Goal: Information Seeking & Learning: Learn about a topic

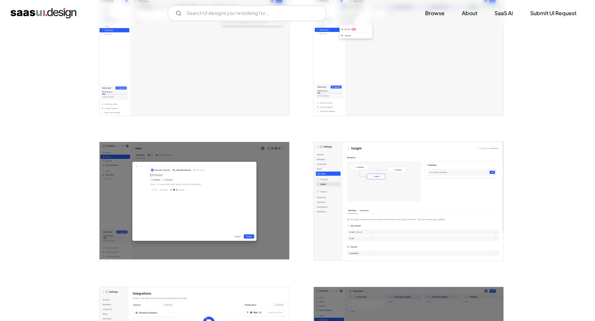
scroll to position [1442, 0]
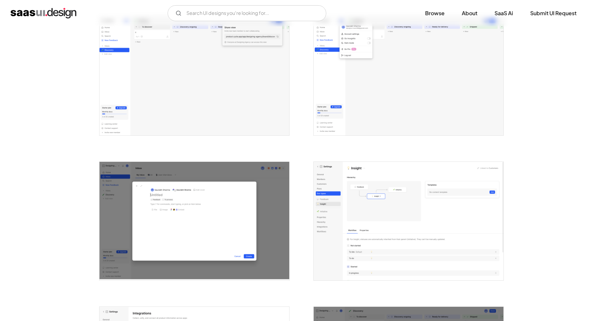
scroll to position [1458, 0]
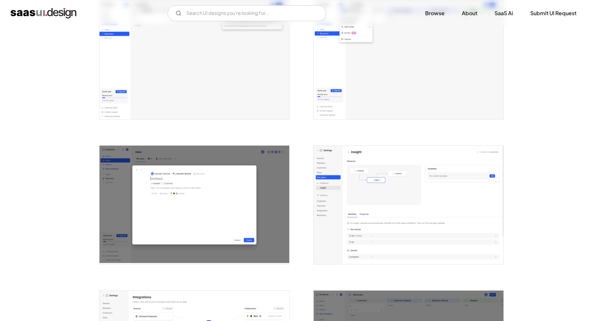
click at [359, 154] on img "open lightbox" at bounding box center [408, 205] width 190 height 119
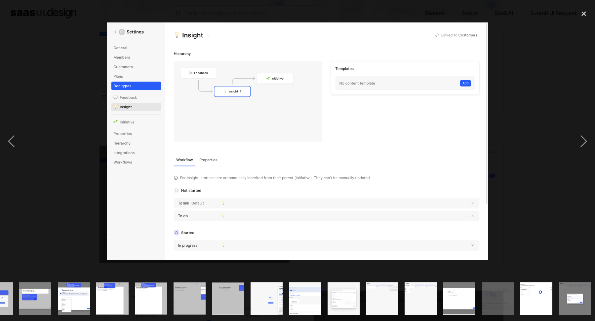
scroll to position [0, 337]
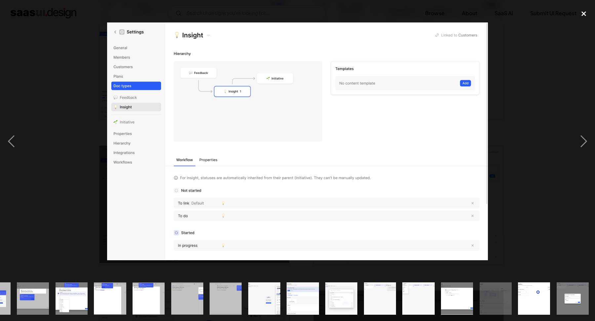
click at [586, 14] on div "close lightbox" at bounding box center [583, 13] width 22 height 15
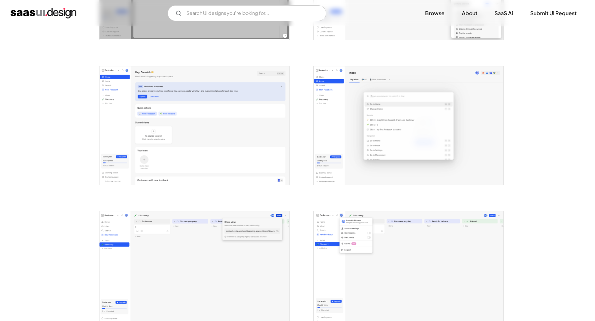
scroll to position [1169, 0]
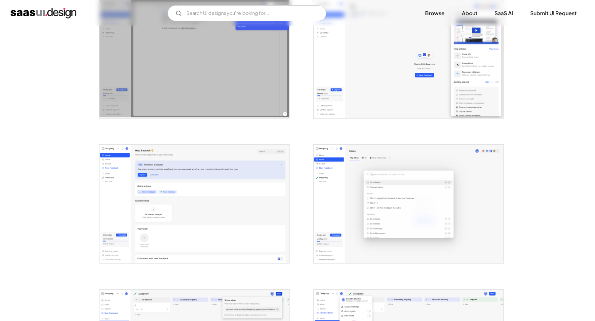
click at [404, 148] on img "open lightbox" at bounding box center [408, 204] width 190 height 119
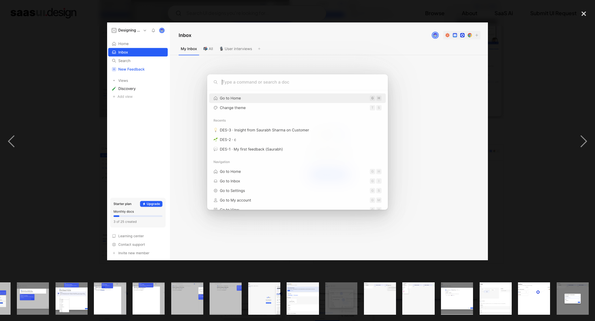
scroll to position [0, 337]
click at [587, 11] on div "close lightbox" at bounding box center [583, 13] width 22 height 15
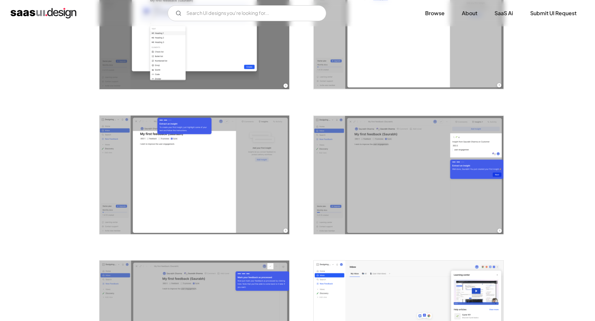
scroll to position [907, 0]
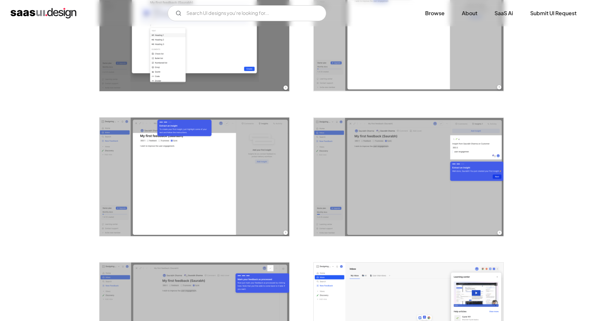
click at [232, 194] on img "open lightbox" at bounding box center [194, 177] width 190 height 119
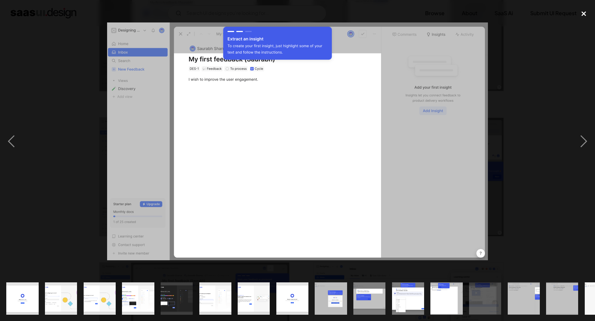
click at [582, 13] on div "close lightbox" at bounding box center [583, 13] width 22 height 15
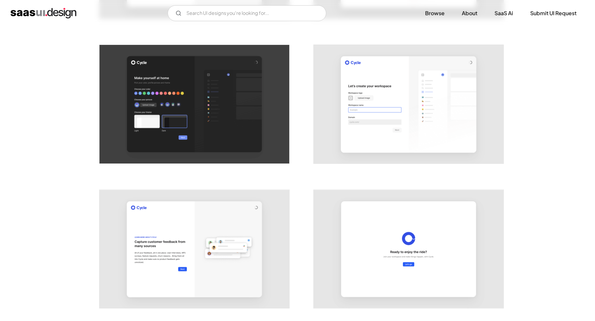
scroll to position [270, 0]
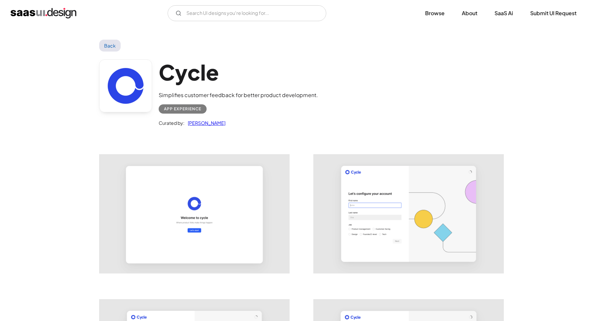
scroll to position [270, 0]
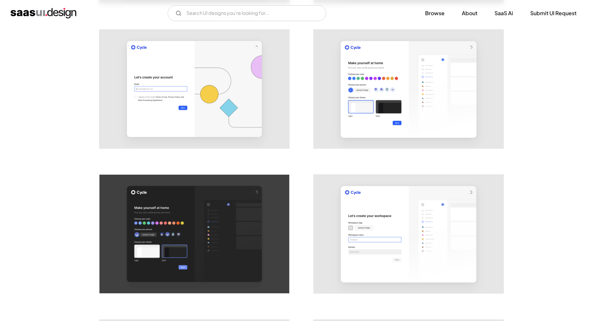
click at [49, 10] on img "home" at bounding box center [44, 13] width 66 height 11
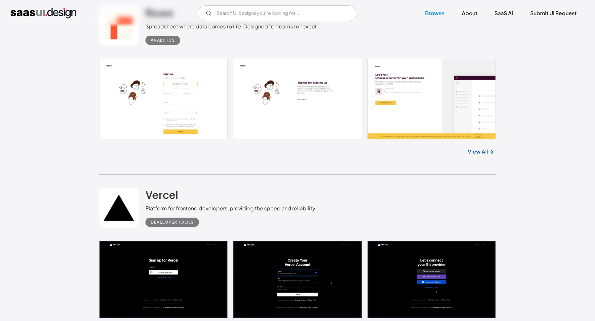
scroll to position [558, 0]
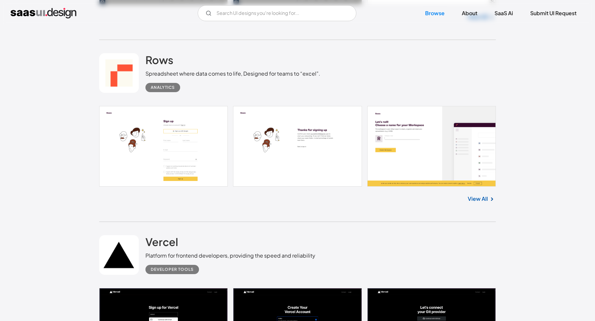
click at [422, 133] on link at bounding box center [297, 146] width 396 height 81
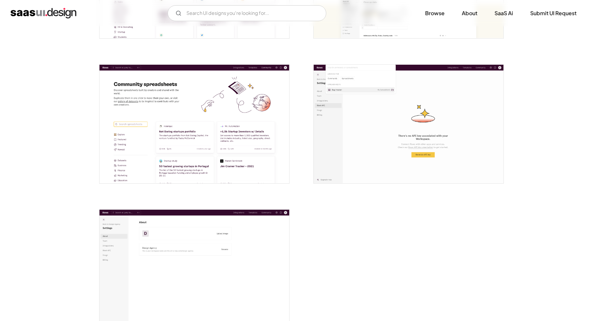
scroll to position [1584, 0]
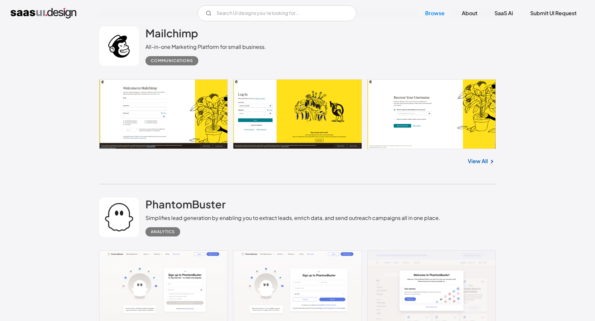
scroll to position [1496, 0]
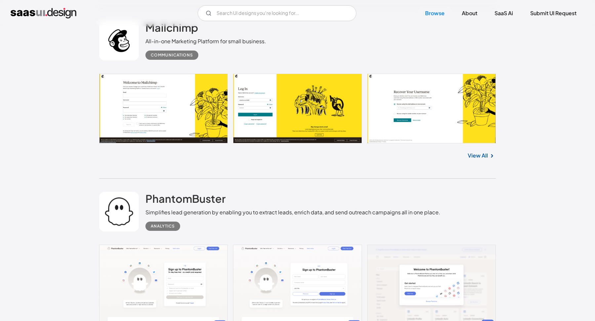
click at [302, 107] on link at bounding box center [297, 109] width 396 height 70
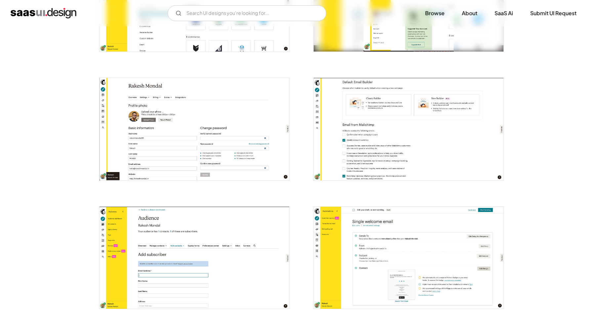
scroll to position [1236, 0]
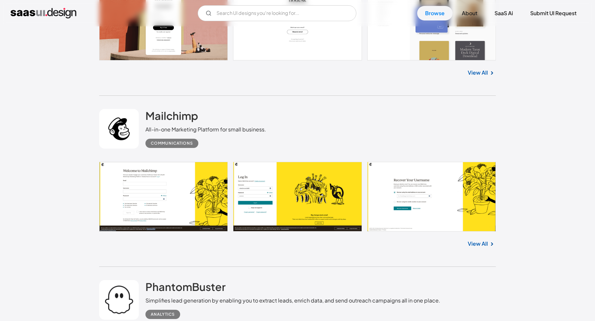
scroll to position [1409, 0]
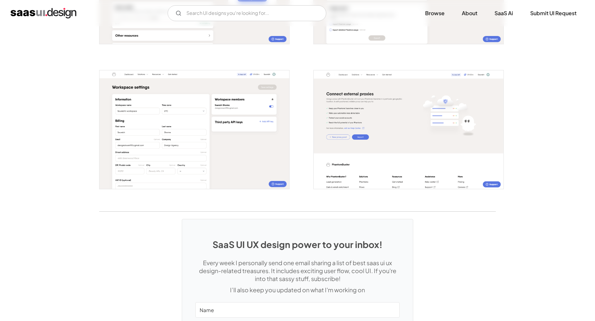
scroll to position [1244, 0]
click at [184, 106] on img "open lightbox" at bounding box center [194, 130] width 190 height 119
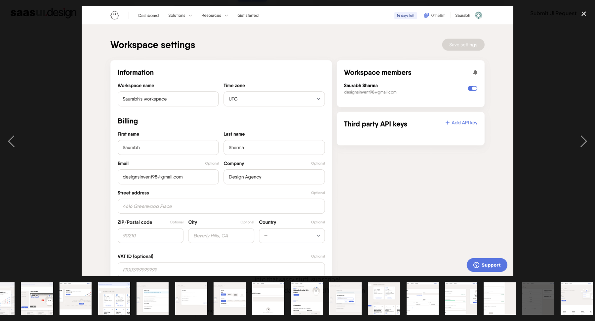
scroll to position [0, 105]
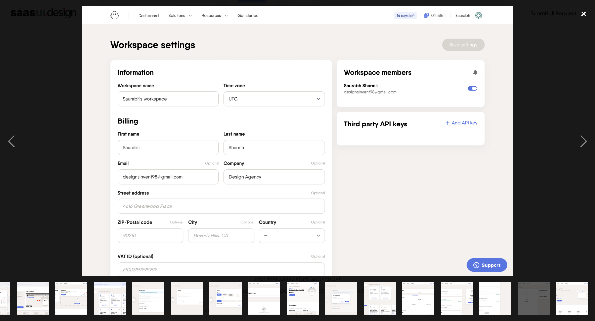
click at [580, 16] on div "close lightbox" at bounding box center [583, 13] width 22 height 15
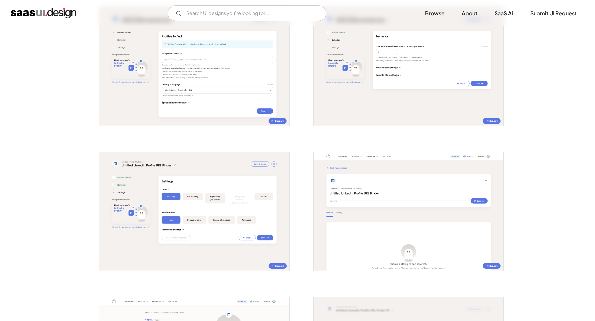
scroll to position [581, 0]
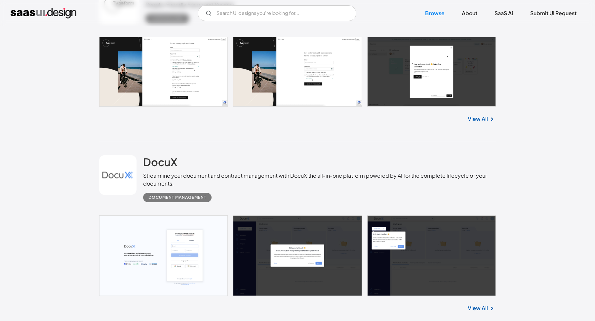
scroll to position [2058, 0]
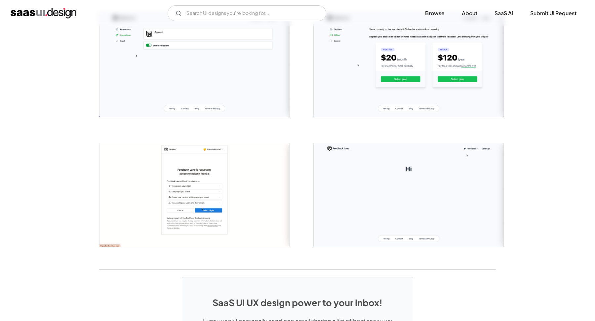
scroll to position [621, 0]
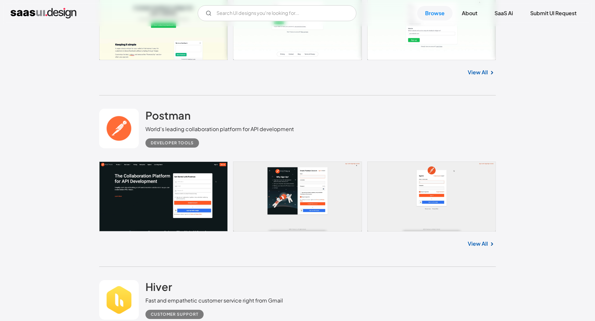
scroll to position [2472, 0]
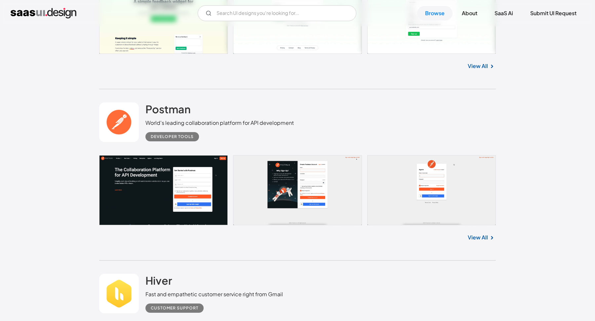
click at [376, 155] on link at bounding box center [297, 190] width 396 height 70
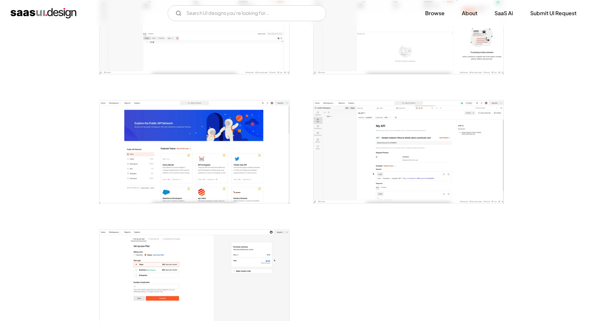
scroll to position [1476, 0]
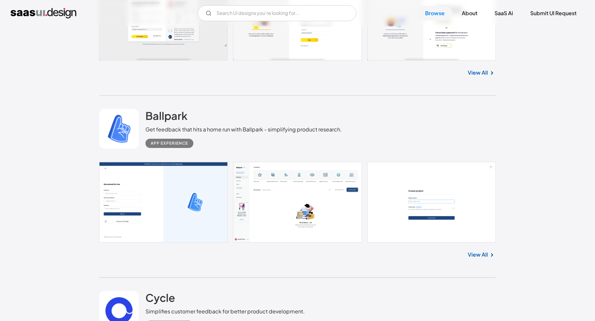
scroll to position [2806, 0]
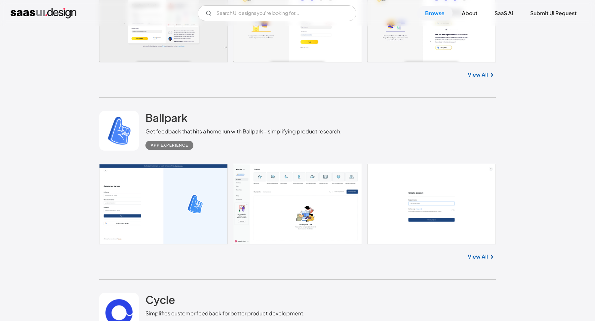
click at [331, 164] on link at bounding box center [297, 204] width 396 height 81
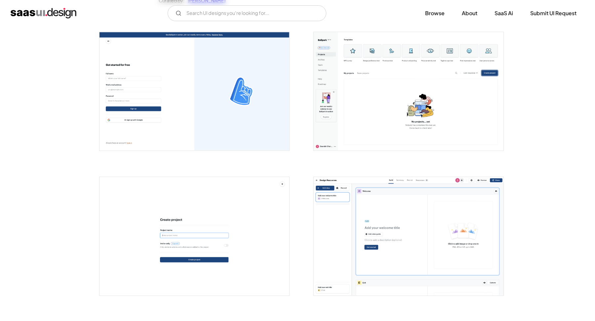
scroll to position [71, 0]
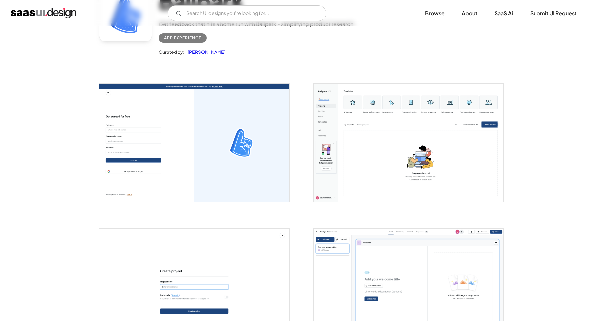
click at [335, 120] on img "open lightbox" at bounding box center [408, 143] width 190 height 119
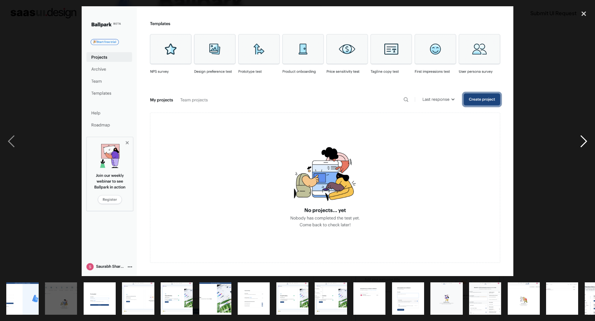
click at [583, 143] on div "next image" at bounding box center [583, 141] width 22 height 270
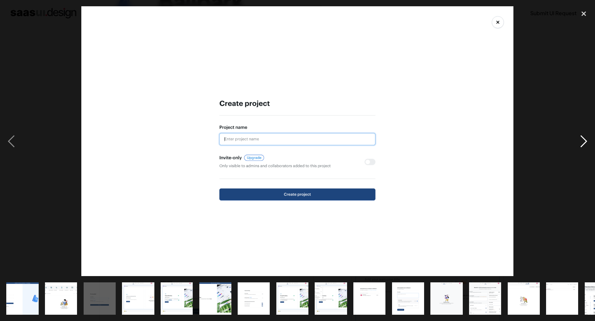
click at [583, 142] on div "next image" at bounding box center [583, 141] width 22 height 270
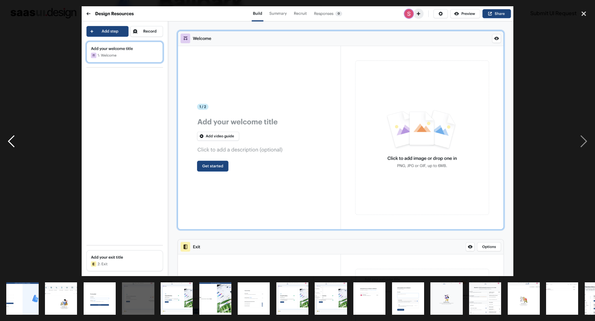
click at [12, 142] on div "previous image" at bounding box center [11, 141] width 22 height 270
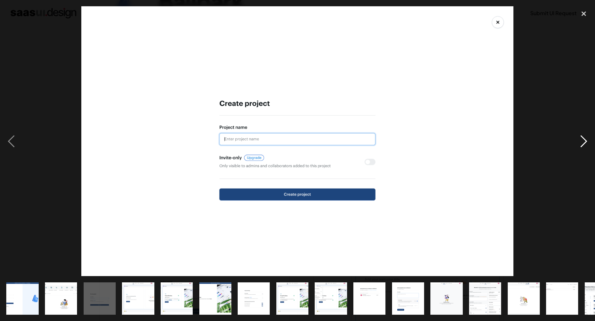
click at [583, 148] on div "next image" at bounding box center [583, 141] width 22 height 270
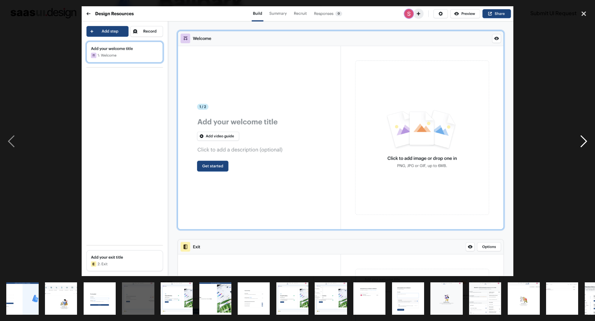
click at [583, 148] on div "next image" at bounding box center [583, 141] width 22 height 270
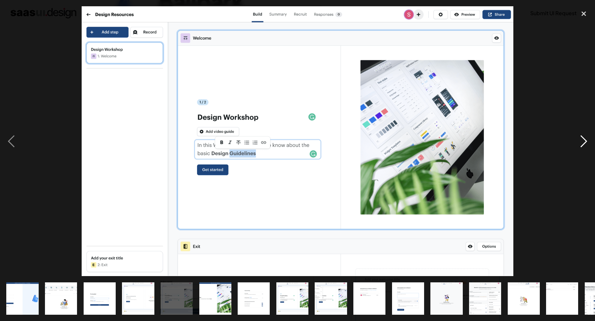
click at [583, 148] on div "next image" at bounding box center [583, 141] width 22 height 270
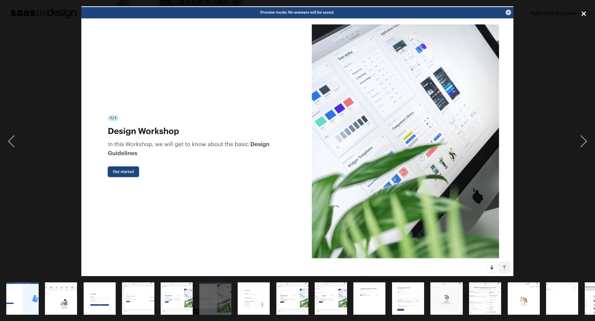
click at [584, 16] on div "close lightbox" at bounding box center [583, 13] width 22 height 15
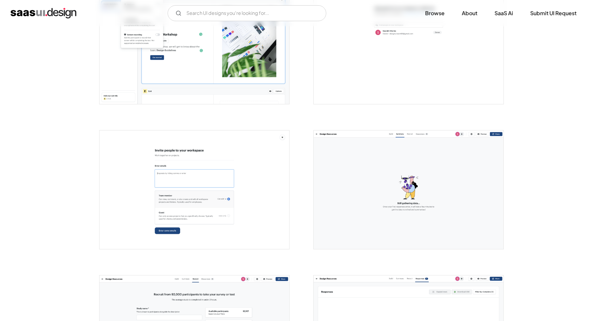
scroll to position [898, 0]
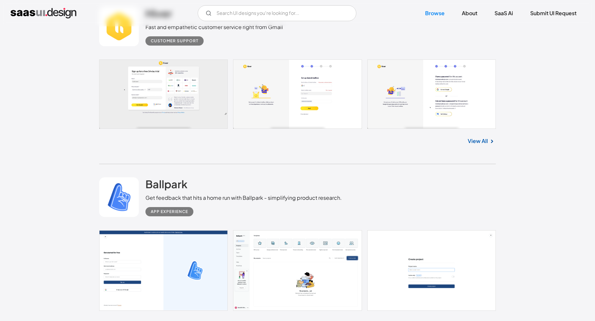
scroll to position [2740, 0]
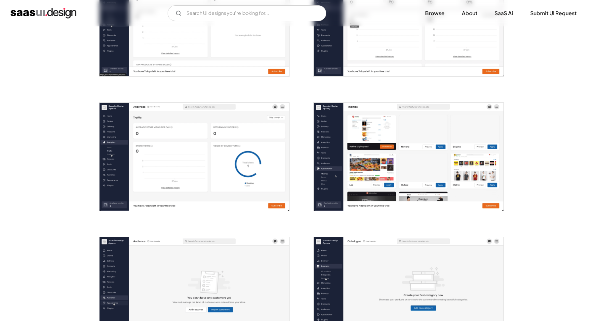
scroll to position [461, 0]
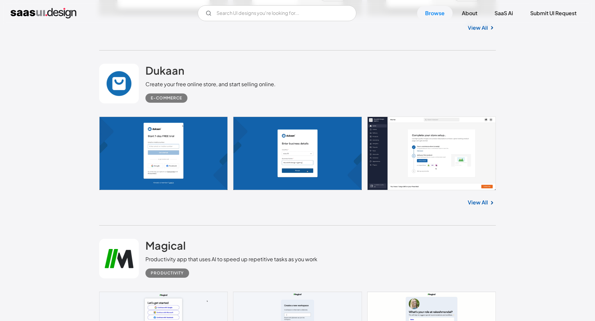
scroll to position [3218, 0]
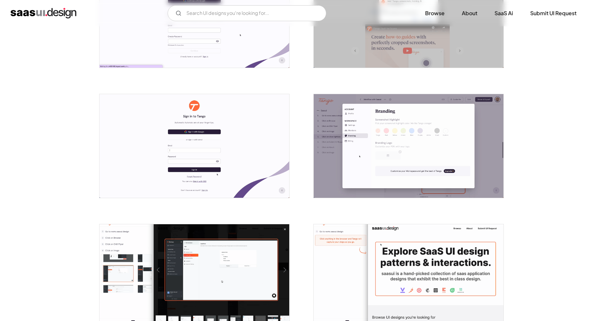
scroll to position [193, 0]
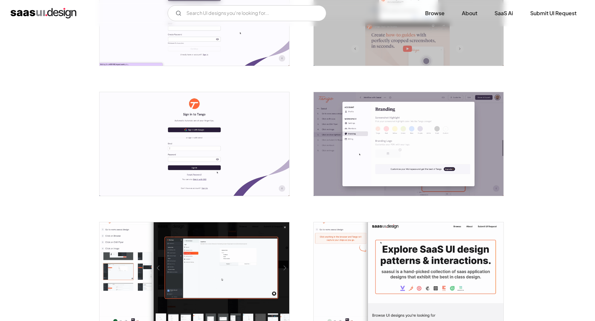
click at [384, 145] on img "open lightbox" at bounding box center [408, 144] width 190 height 104
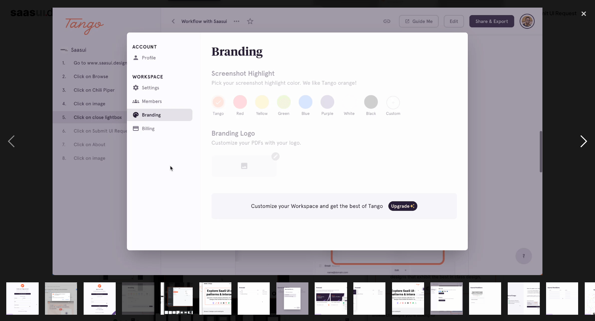
click at [581, 147] on div "next image" at bounding box center [583, 141] width 22 height 270
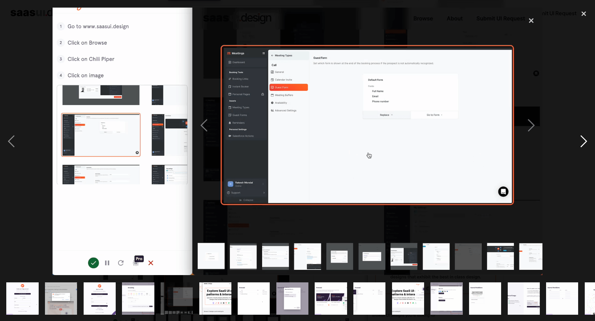
click at [581, 147] on div "next image" at bounding box center [583, 141] width 22 height 270
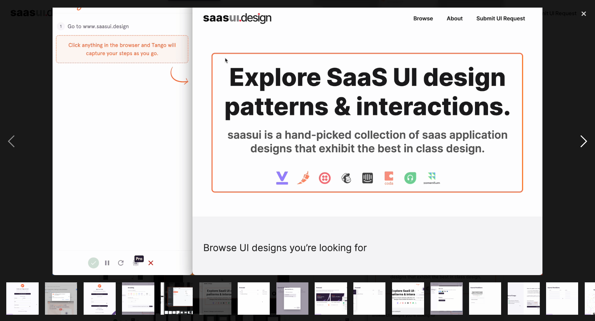
click at [581, 147] on div "next image" at bounding box center [583, 141] width 22 height 270
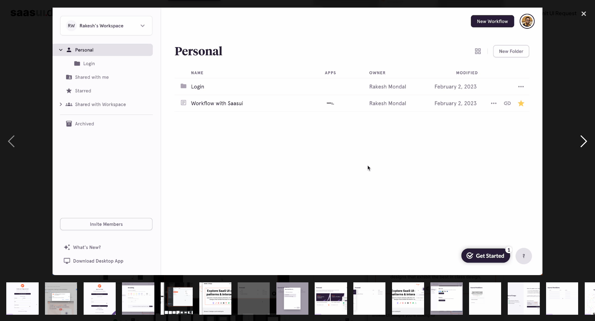
click at [581, 147] on div "next image" at bounding box center [583, 141] width 22 height 270
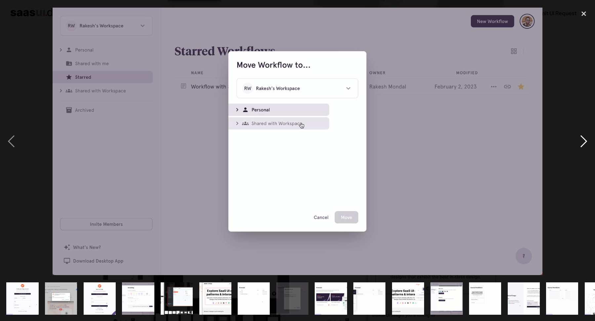
click at [581, 147] on div "next image" at bounding box center [583, 141] width 22 height 270
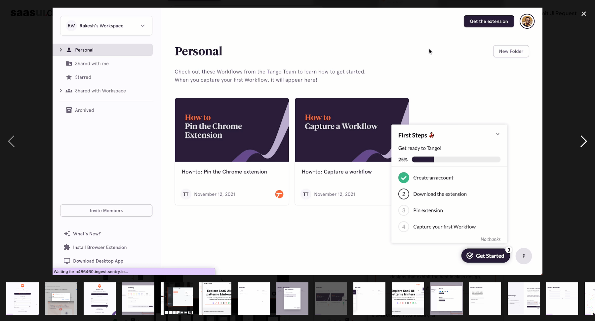
click at [581, 146] on div "next image" at bounding box center [583, 141] width 22 height 270
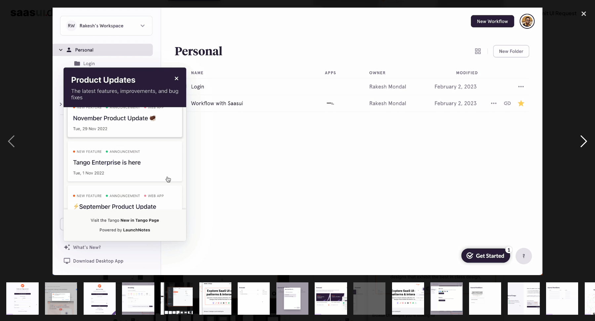
click at [581, 146] on div "next image" at bounding box center [583, 141] width 22 height 270
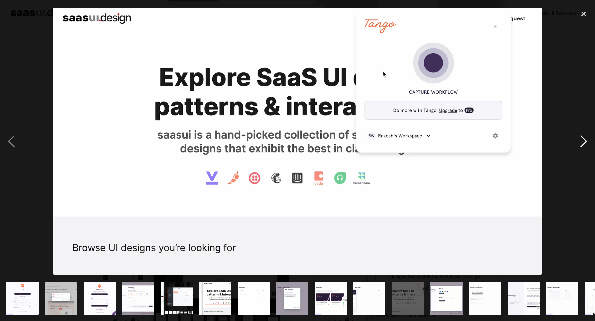
click at [581, 146] on div "next image" at bounding box center [583, 141] width 22 height 270
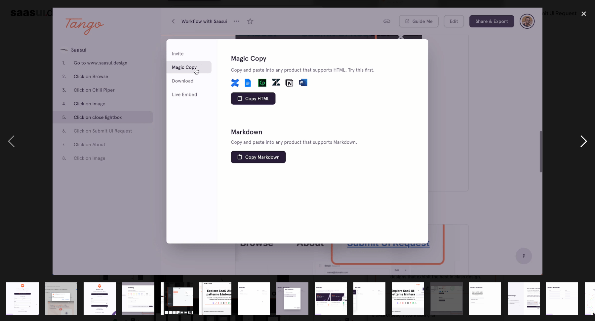
click at [581, 146] on div "next image" at bounding box center [583, 141] width 22 height 270
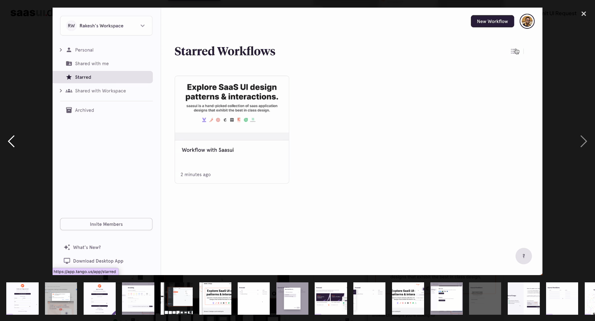
click at [12, 143] on div "previous image" at bounding box center [11, 141] width 22 height 270
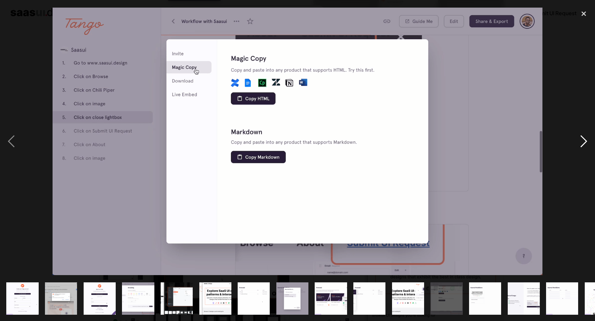
click at [586, 133] on div "next image" at bounding box center [583, 141] width 22 height 270
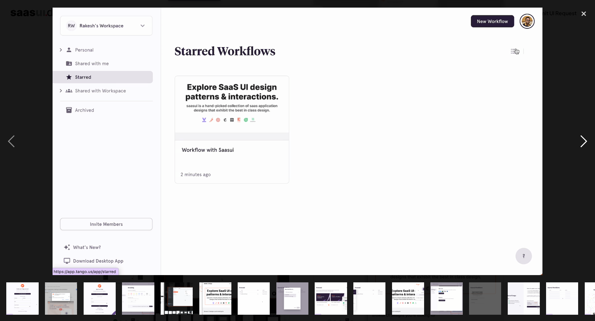
click at [586, 136] on div "next image" at bounding box center [583, 141] width 22 height 270
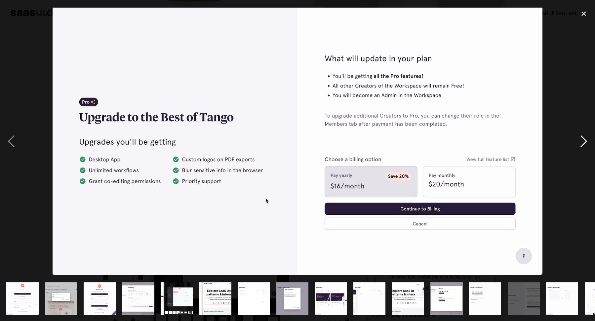
click at [586, 136] on div "next image" at bounding box center [583, 141] width 22 height 270
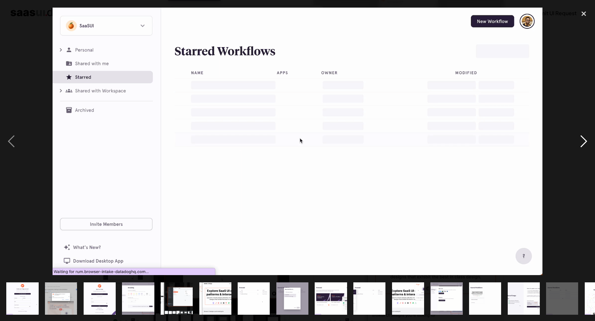
click at [586, 136] on div "next image" at bounding box center [583, 141] width 22 height 270
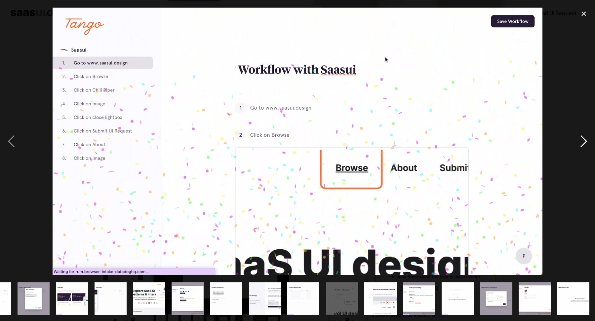
scroll to position [0, 260]
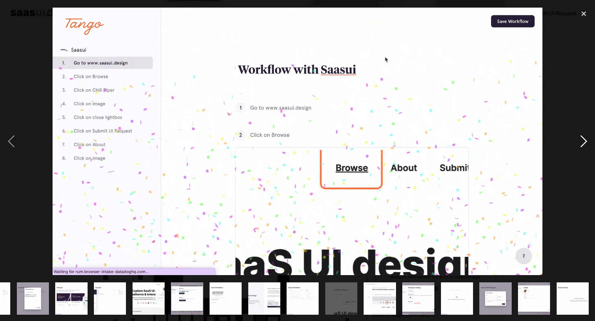
click at [585, 133] on div "next image" at bounding box center [583, 141] width 22 height 270
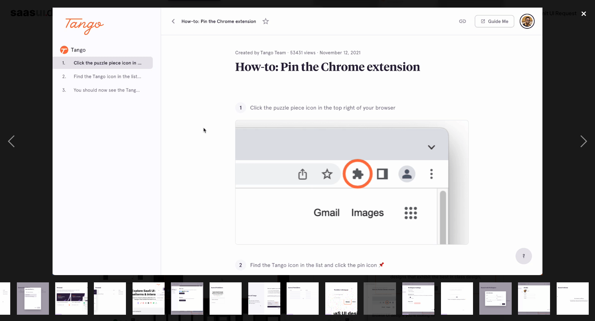
click at [583, 12] on div "close lightbox" at bounding box center [583, 13] width 22 height 15
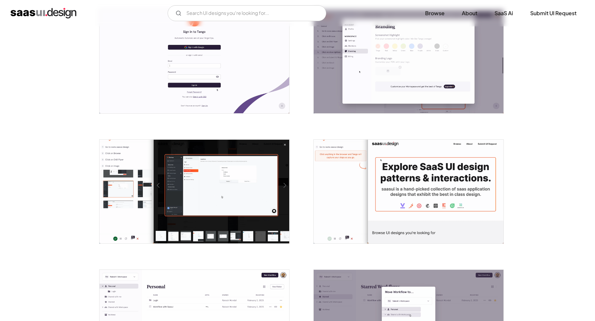
scroll to position [429, 0]
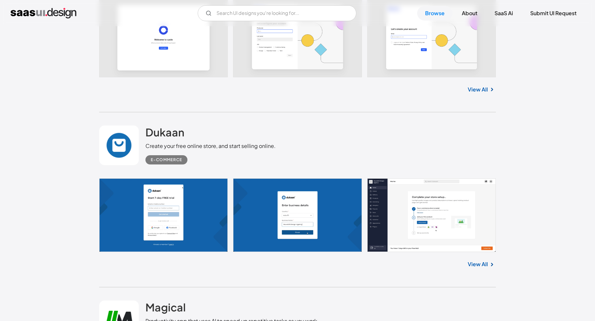
scroll to position [3188, 0]
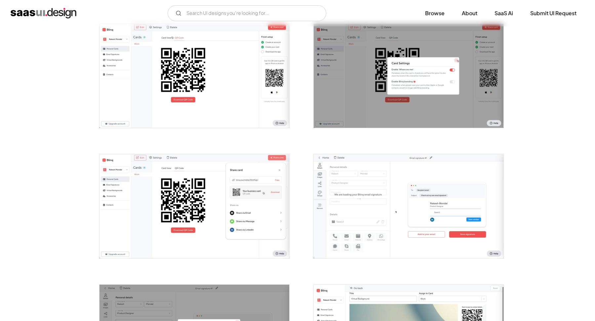
scroll to position [851, 0]
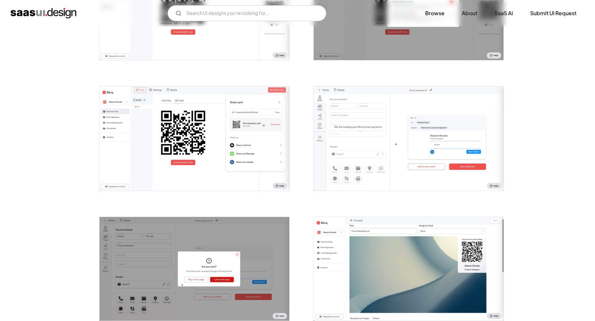
click at [361, 134] on img "open lightbox" at bounding box center [408, 139] width 190 height 104
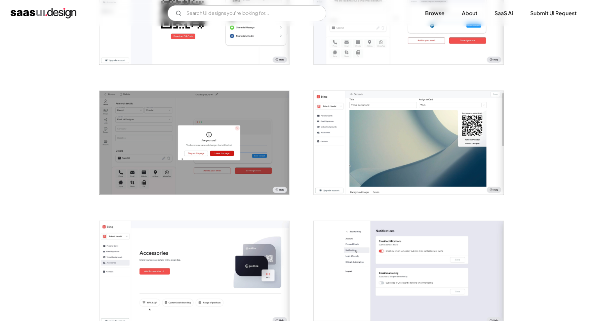
scroll to position [974, 0]
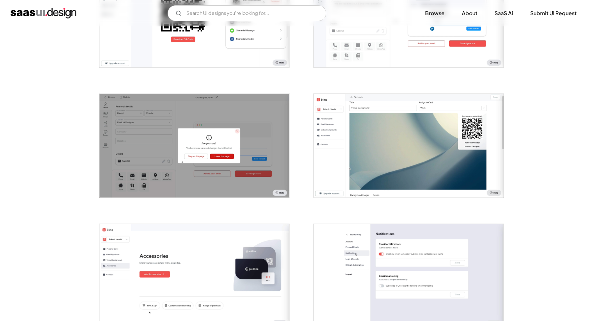
click at [341, 120] on img "open lightbox" at bounding box center [408, 146] width 190 height 104
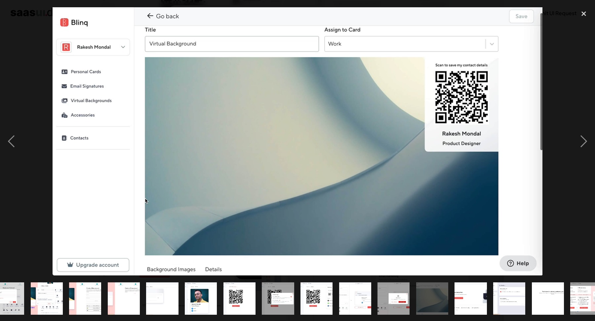
scroll to position [0, 183]
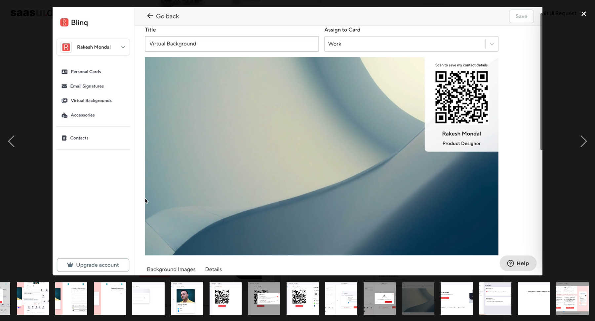
click at [583, 13] on div "close lightbox" at bounding box center [583, 13] width 22 height 15
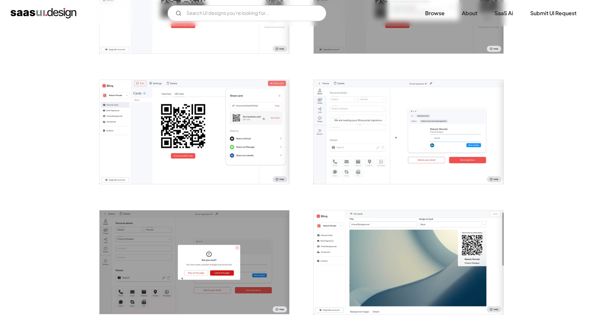
scroll to position [856, 0]
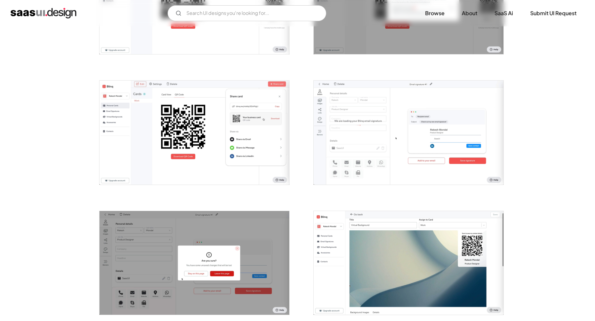
click at [260, 131] on img "open lightbox" at bounding box center [194, 133] width 190 height 104
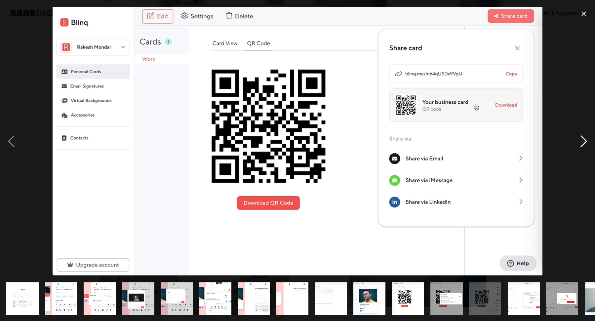
click at [573, 133] on div "next image" at bounding box center [583, 141] width 22 height 270
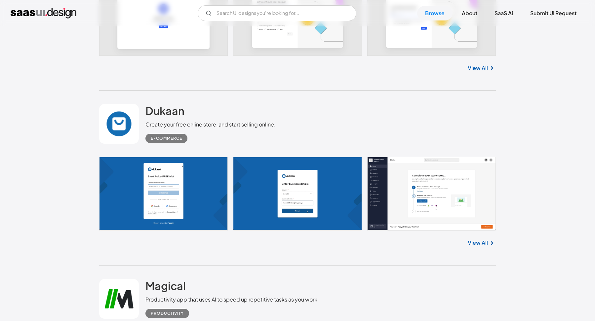
scroll to position [3177, 0]
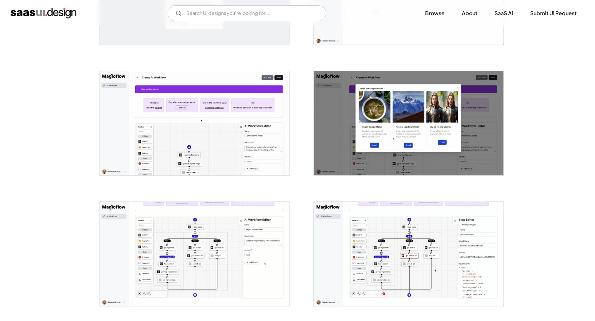
scroll to position [484, 0]
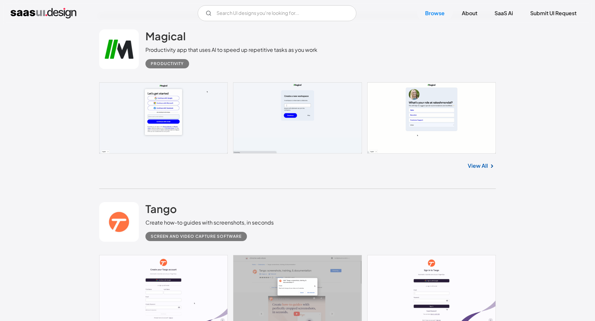
scroll to position [3427, 0]
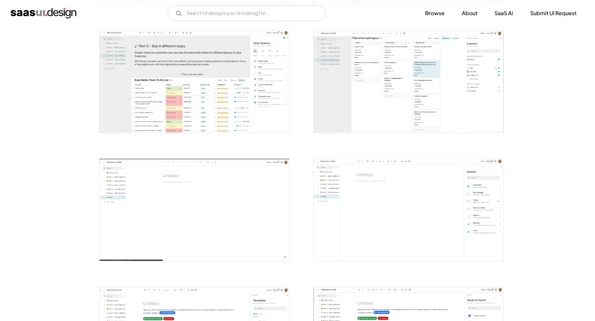
scroll to position [533, 0]
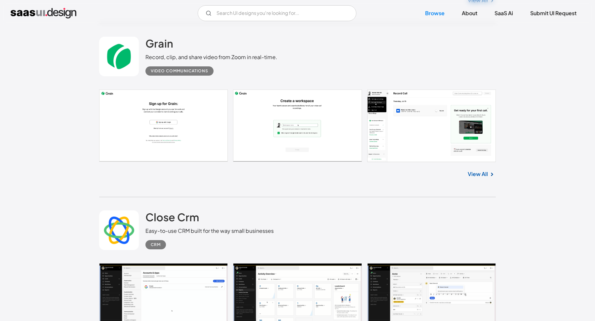
scroll to position [4483, 0]
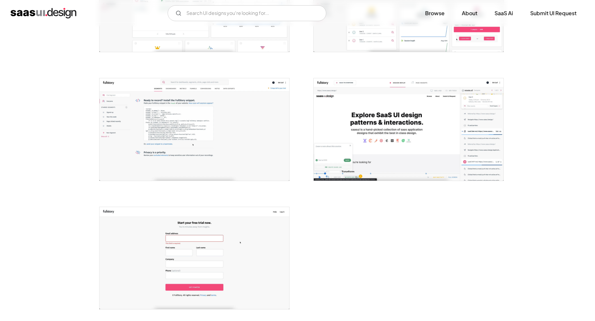
scroll to position [1079, 0]
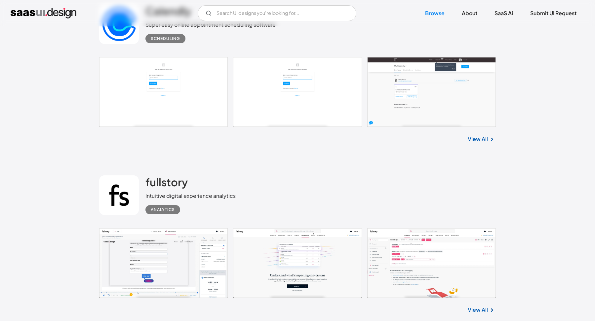
scroll to position [5011, 0]
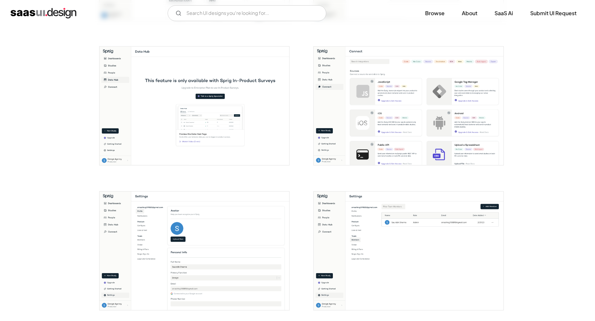
scroll to position [831, 0]
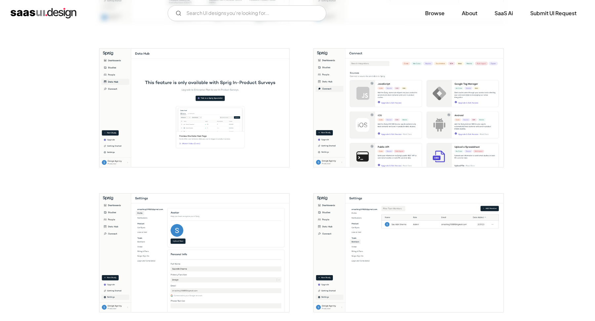
click at [236, 97] on img "open lightbox" at bounding box center [194, 108] width 190 height 119
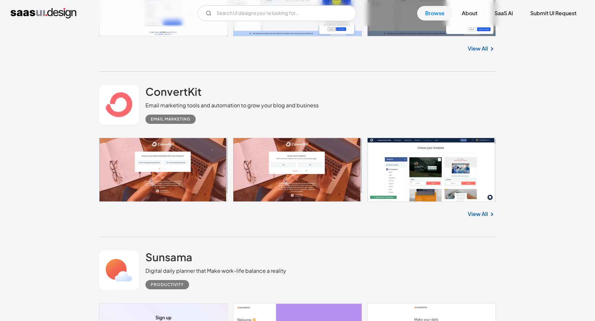
scroll to position [7181, 0]
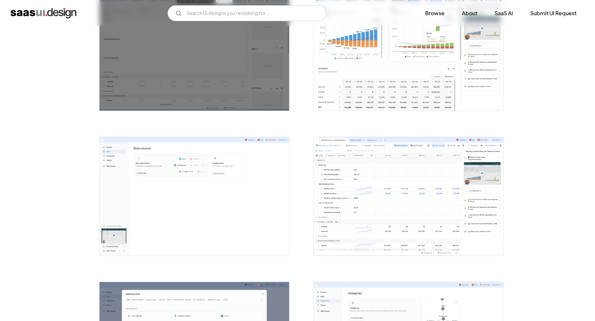
scroll to position [751, 0]
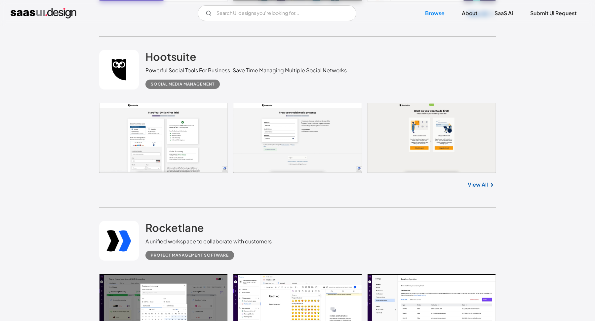
scroll to position [9819, 0]
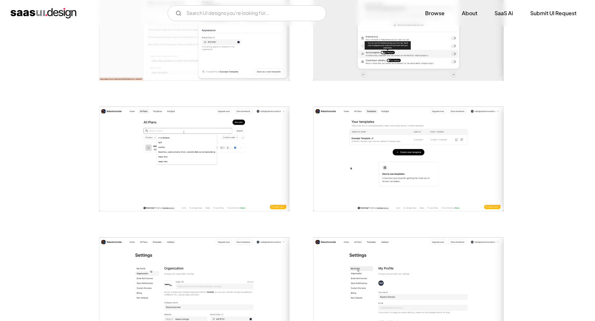
scroll to position [963, 0]
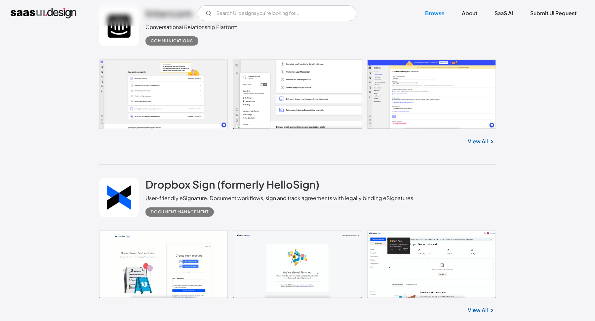
scroll to position [10424, 0]
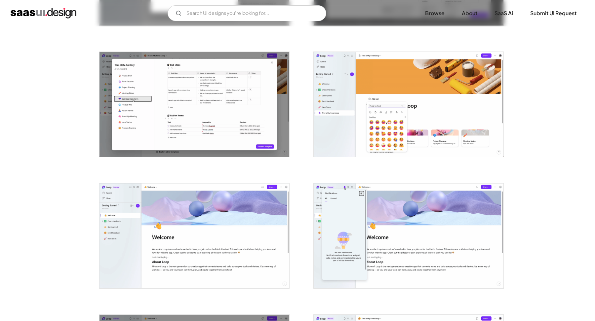
scroll to position [679, 0]
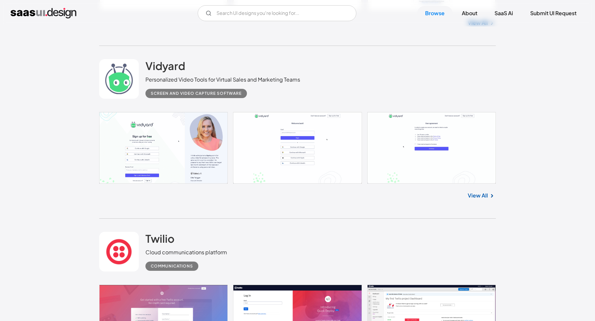
scroll to position [13347, 0]
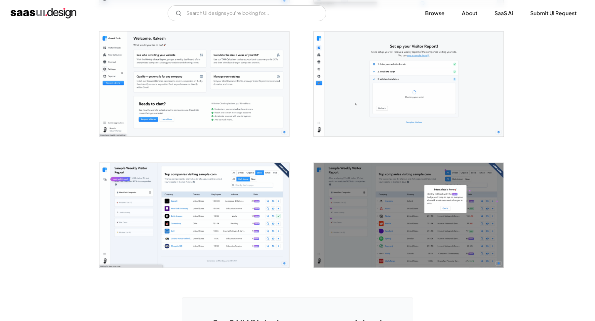
scroll to position [1135, 0]
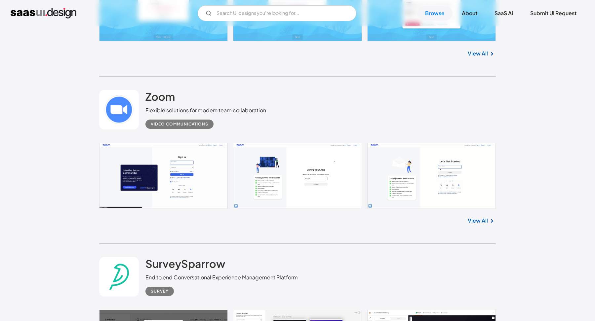
scroll to position [15751, 0]
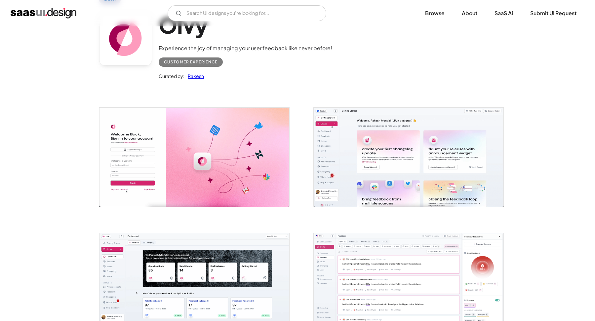
scroll to position [146, 0]
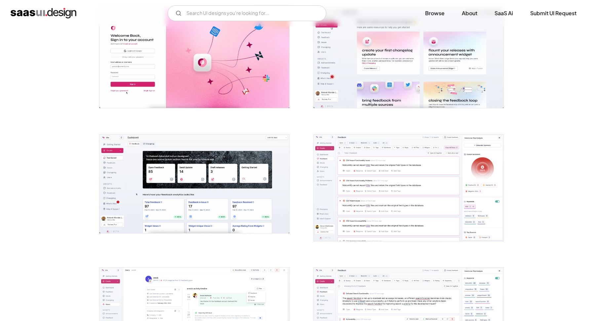
click at [378, 79] on img "open lightbox" at bounding box center [408, 58] width 190 height 99
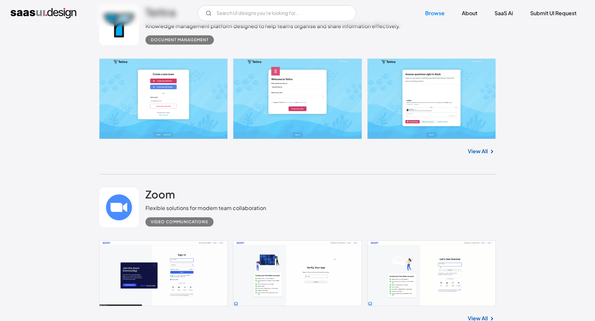
scroll to position [15536, 0]
